Goal: Find specific page/section: Find specific page/section

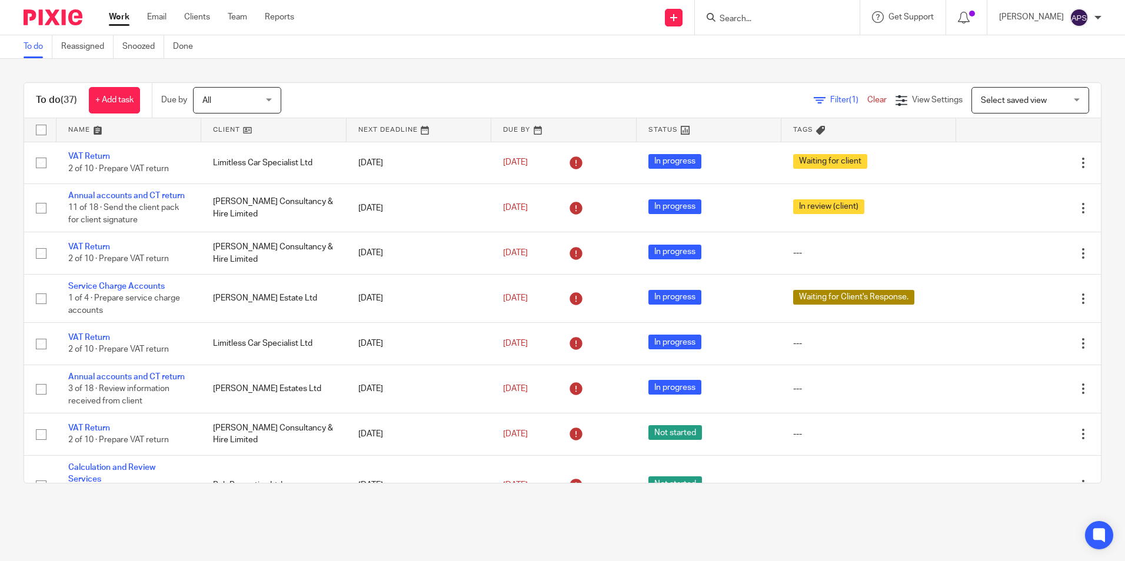
click at [730, 14] on input "Search" at bounding box center [772, 19] width 106 height 11
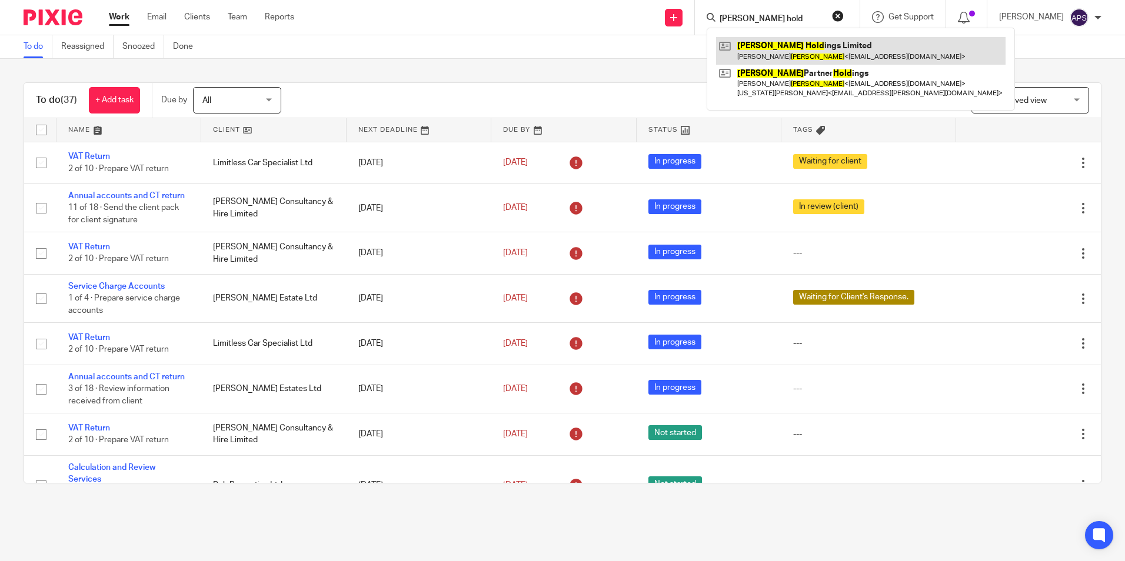
type input "newson hold"
click at [835, 56] on link at bounding box center [861, 50] width 290 height 27
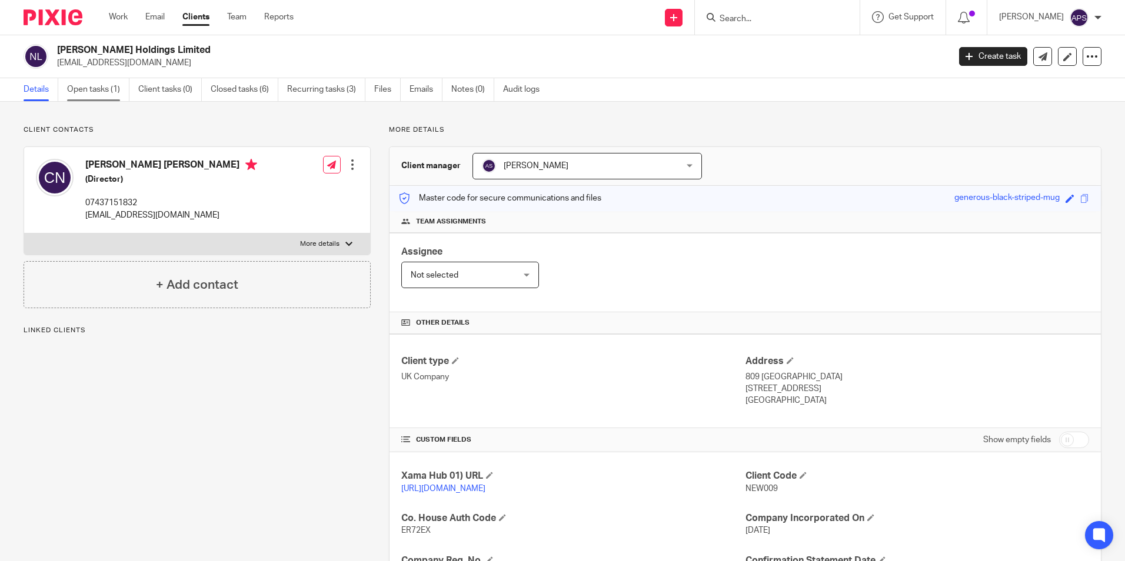
click at [114, 80] on link "Open tasks (1)" at bounding box center [98, 89] width 62 height 23
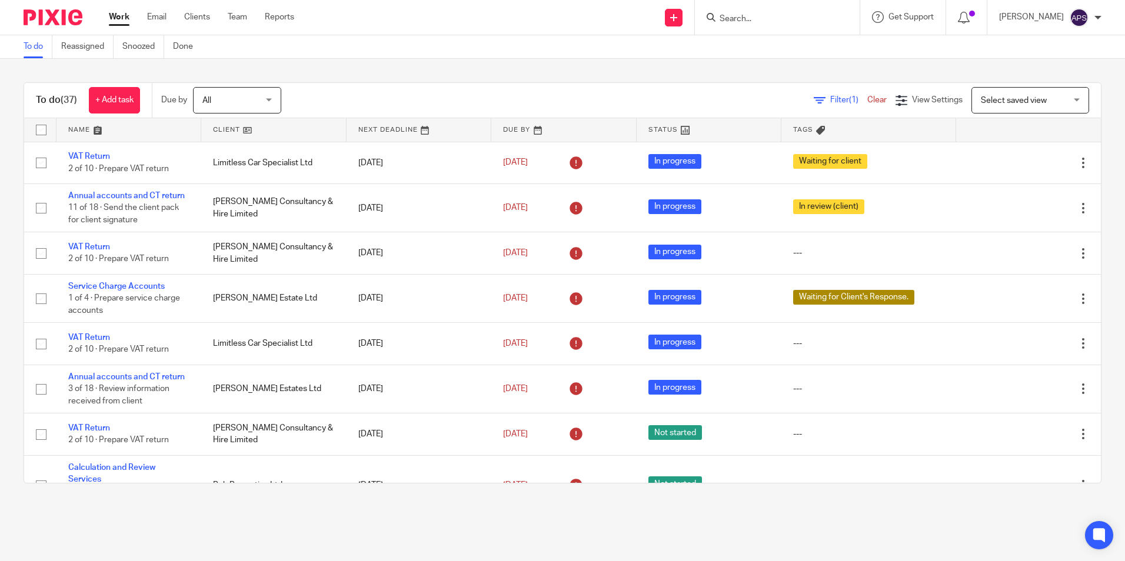
click at [746, 16] on input "Search" at bounding box center [772, 19] width 106 height 11
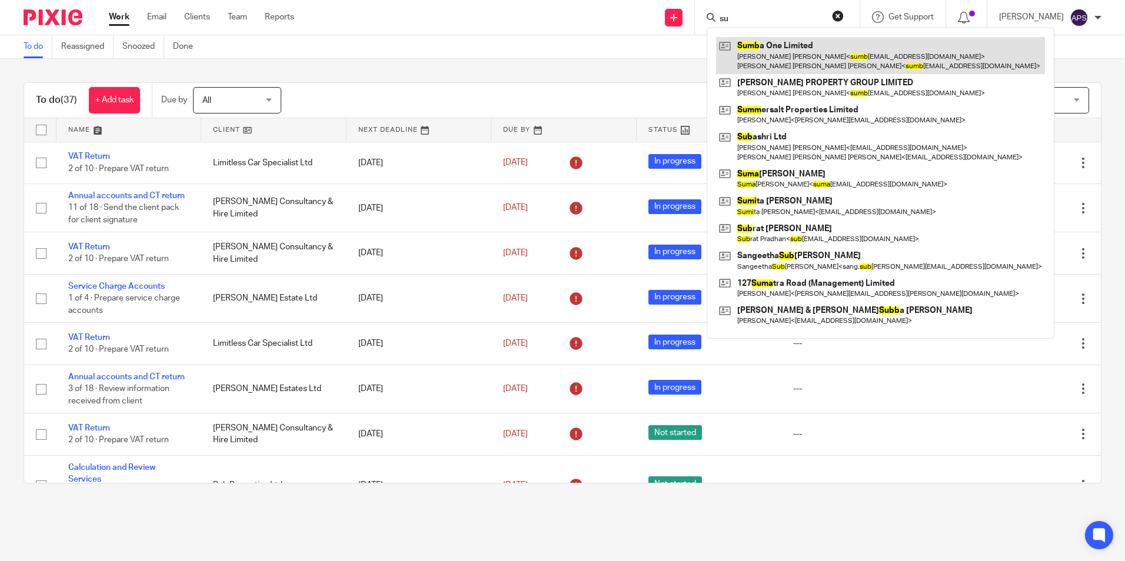
type input "s"
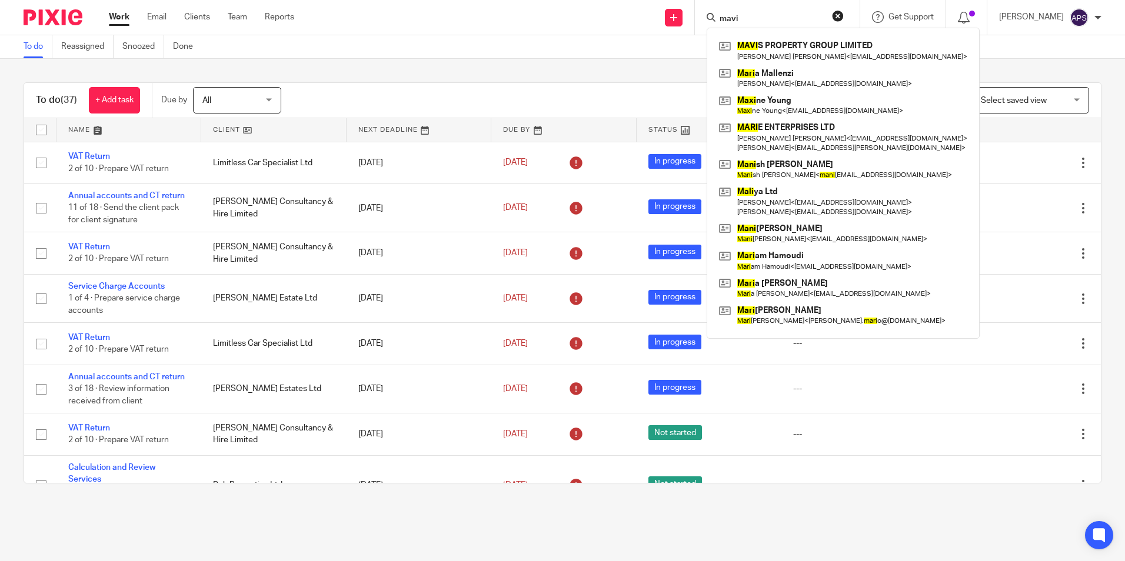
type input "mavi"
click at [766, 58] on link at bounding box center [843, 50] width 254 height 27
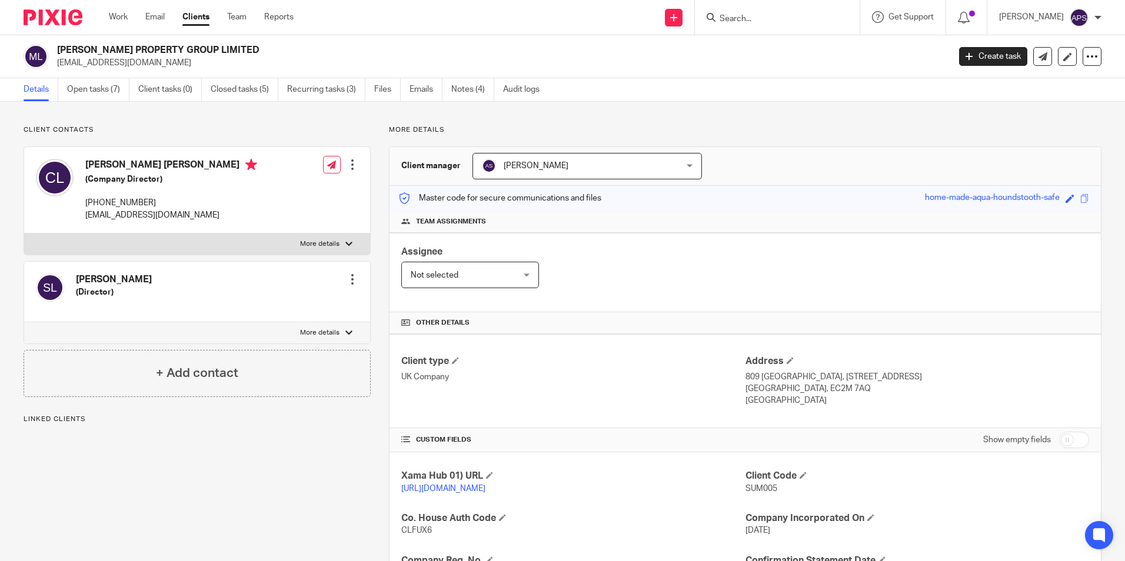
scroll to position [198, 0]
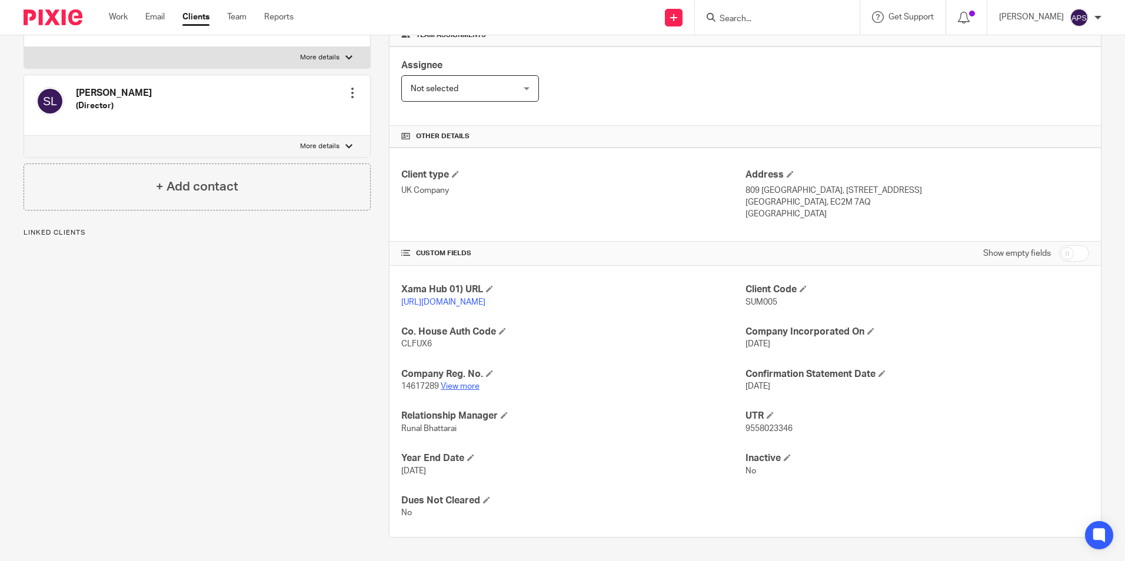
click at [453, 384] on link "View more" at bounding box center [460, 387] width 39 height 8
